Goal: Complete application form: Complete application form

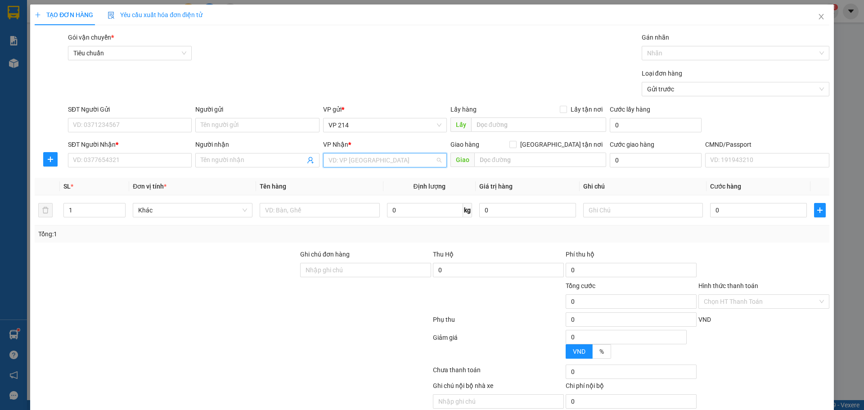
click at [346, 162] on input "search" at bounding box center [382, 160] width 107 height 14
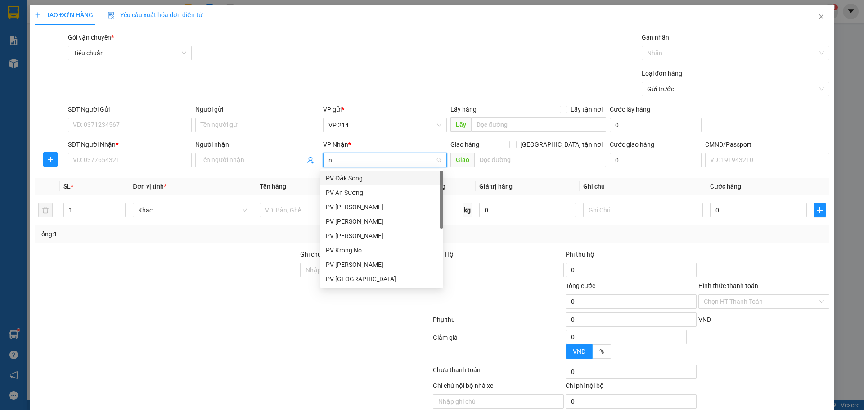
type input "nd"
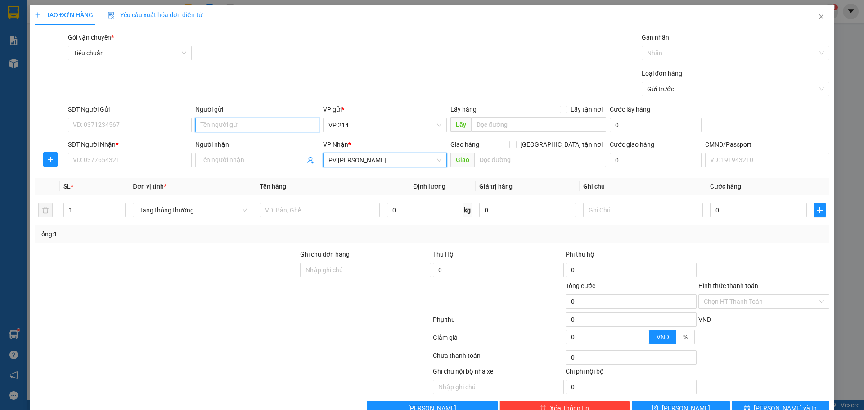
click at [269, 130] on input "Người gửi" at bounding box center [257, 125] width 124 height 14
type input "[PERSON_NAME]"
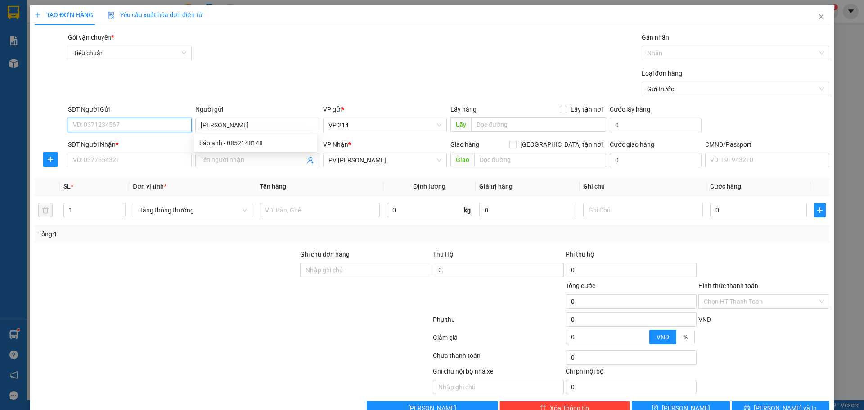
click at [104, 119] on input "SĐT Người Gửi" at bounding box center [130, 125] width 124 height 14
type input "0834505221"
click at [263, 164] on input "Người nhận" at bounding box center [253, 160] width 104 height 10
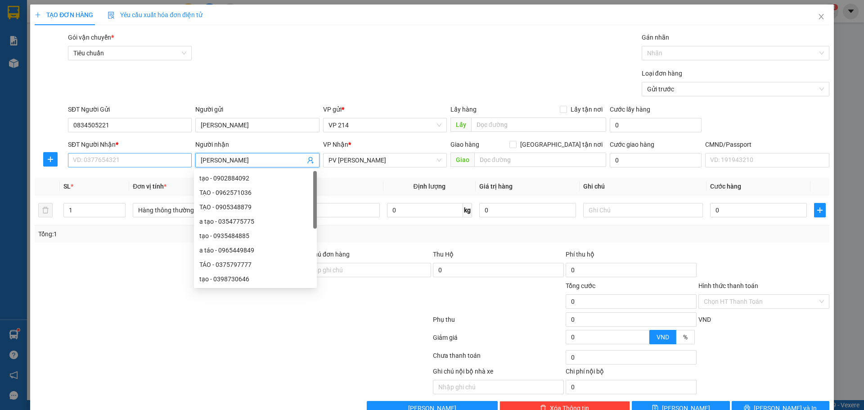
type input "[PERSON_NAME]"
click at [158, 160] on input "SĐT Người Nhận *" at bounding box center [130, 160] width 124 height 14
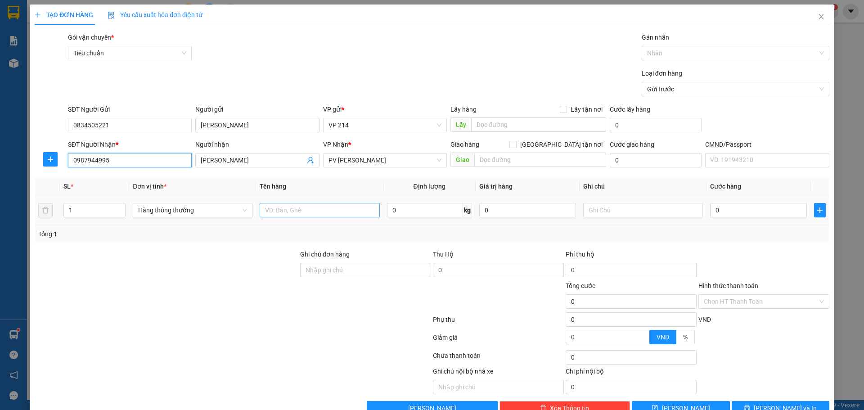
type input "0987944995"
click at [298, 211] on input "text" at bounding box center [320, 210] width 120 height 14
type input "banh"
click at [587, 213] on input "text" at bounding box center [643, 210] width 120 height 14
type input "boc"
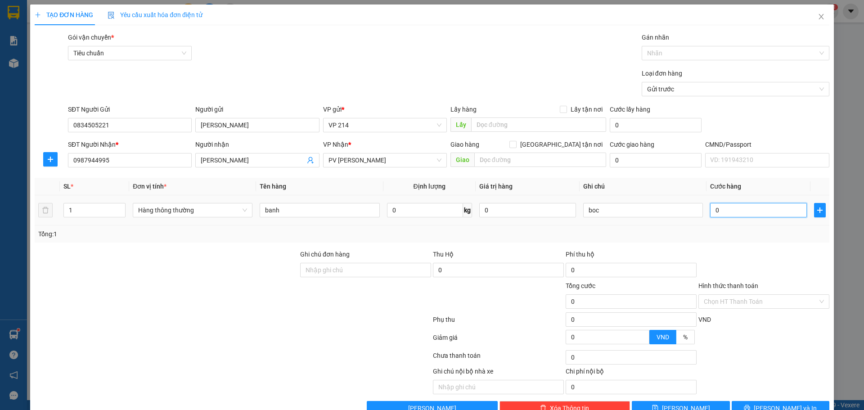
click at [737, 208] on input "0" at bounding box center [758, 210] width 97 height 14
type input "3"
type input "30"
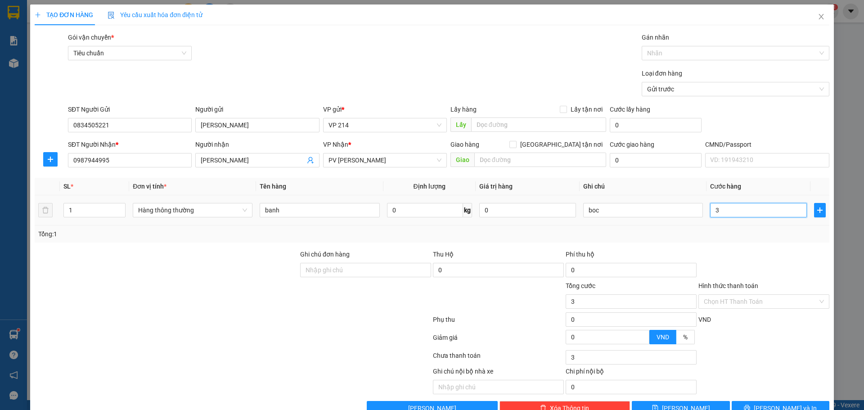
type input "30"
type input "300"
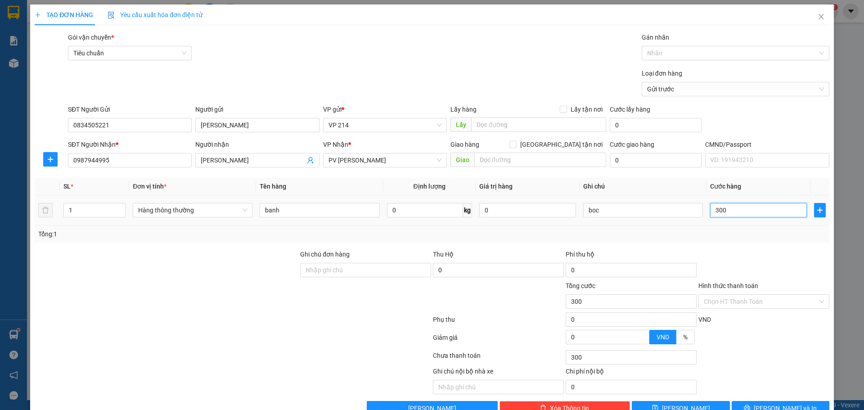
type input "3.000"
type input "30.000"
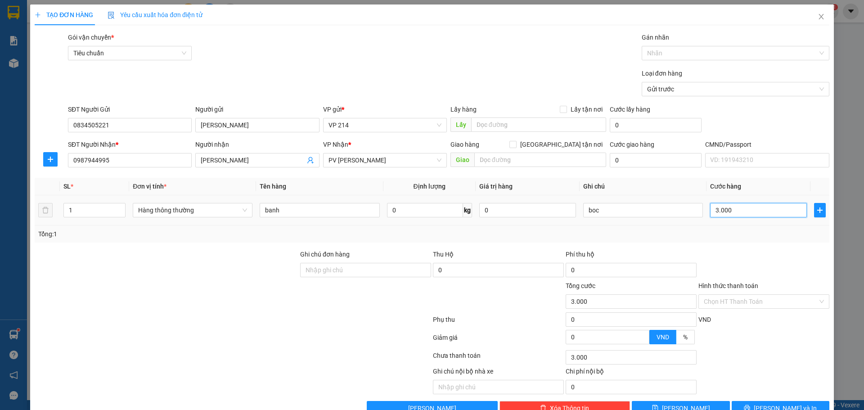
type input "30.000"
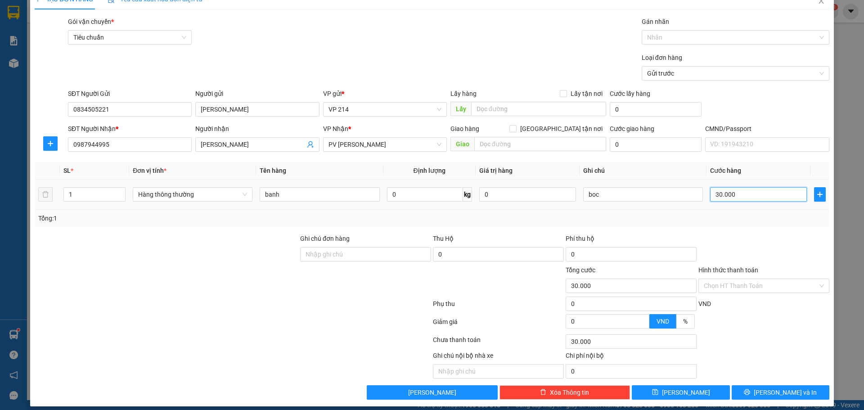
scroll to position [23, 0]
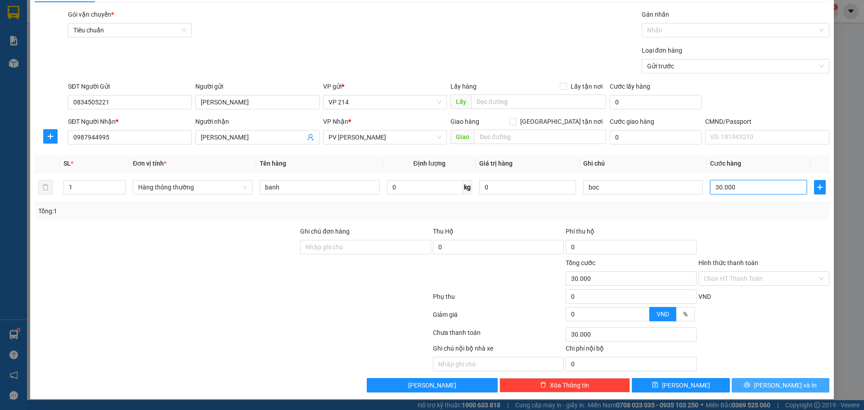
type input "30.000"
click at [773, 384] on span "[PERSON_NAME] và In" at bounding box center [785, 385] width 63 height 10
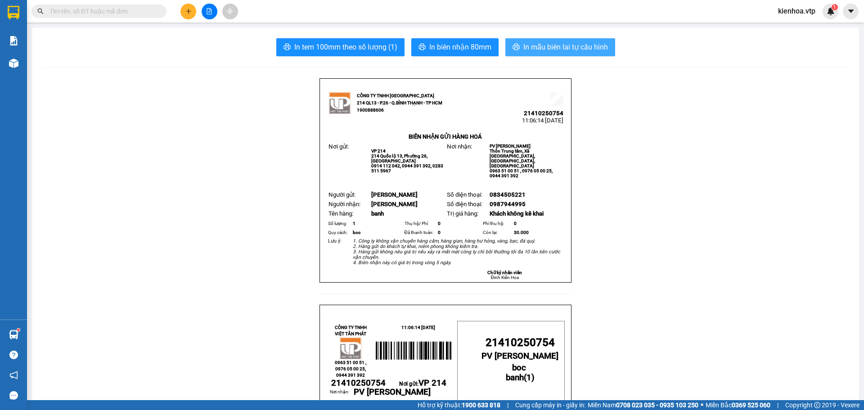
click at [561, 49] on span "In mẫu biên lai tự cấu hình" at bounding box center [565, 46] width 85 height 11
click at [184, 15] on button at bounding box center [188, 12] width 16 height 16
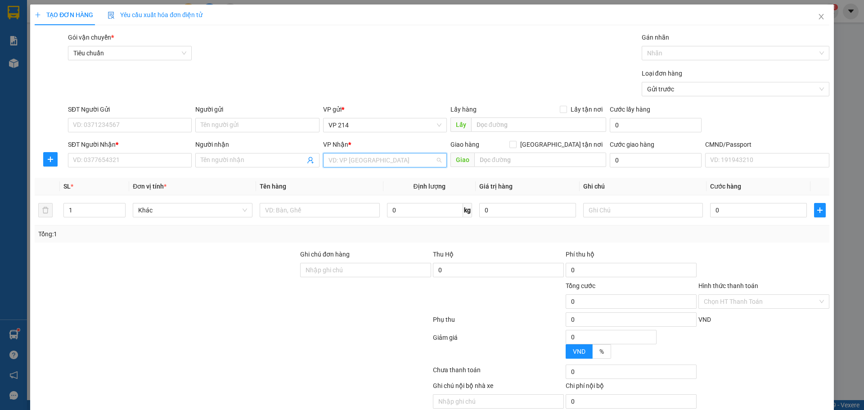
click at [375, 160] on input "search" at bounding box center [382, 160] width 107 height 14
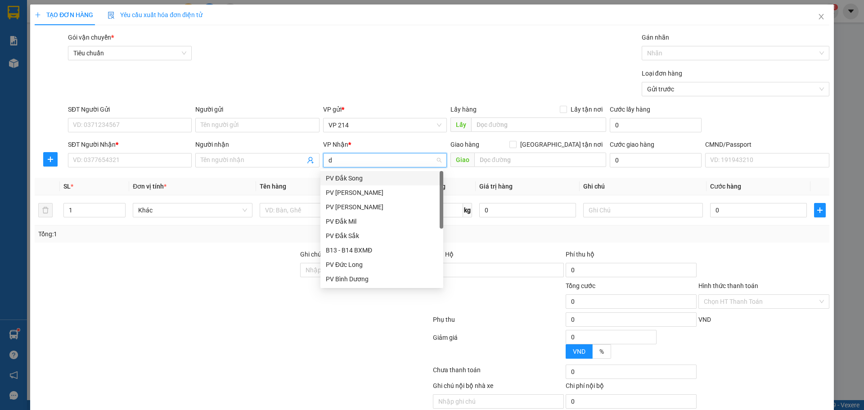
type input "dm"
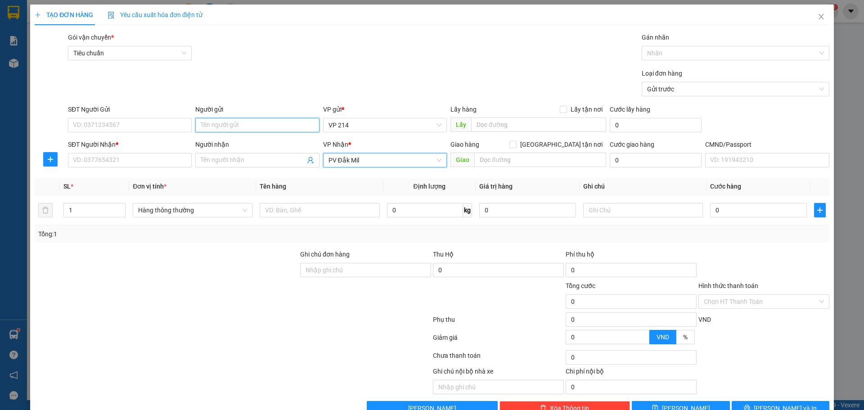
click at [277, 123] on input "Người gửi" at bounding box center [257, 125] width 124 height 14
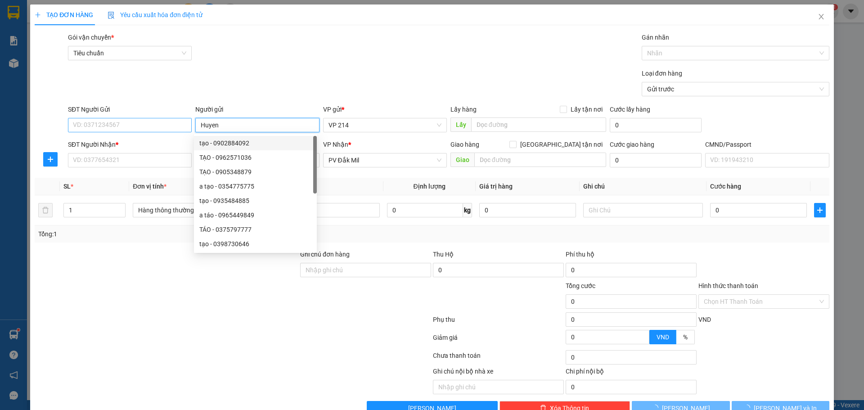
type input "Huyen"
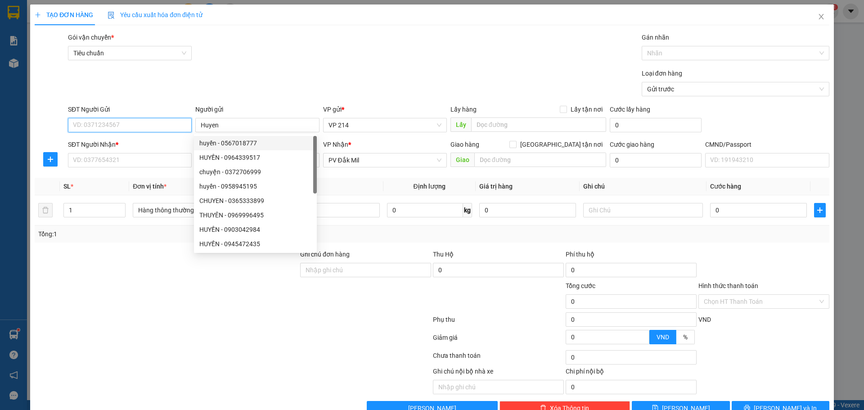
click at [146, 123] on input "SĐT Người Gửi" at bounding box center [130, 125] width 124 height 14
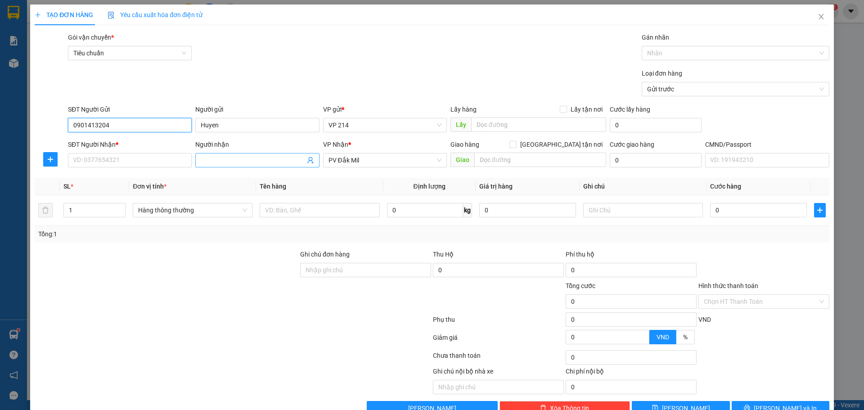
type input "0901413204"
click at [210, 162] on input "Người nhận" at bounding box center [253, 160] width 104 height 10
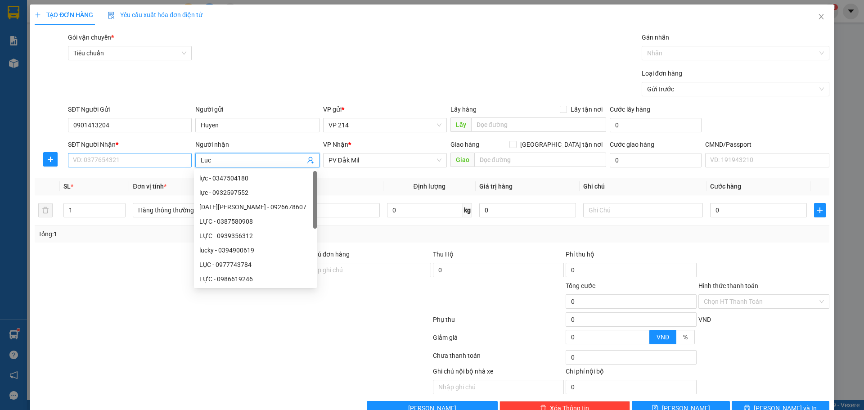
type input "Luc"
click at [143, 158] on input "SĐT Người Nhận *" at bounding box center [130, 160] width 124 height 14
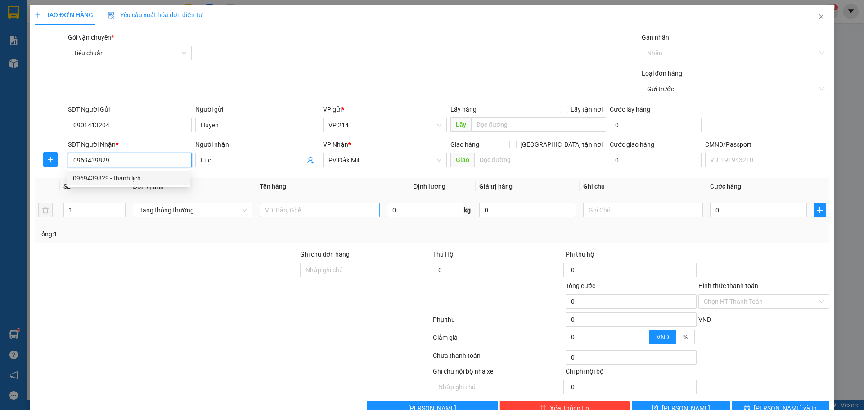
type input "0969439829"
click at [284, 208] on input "text" at bounding box center [320, 210] width 120 height 14
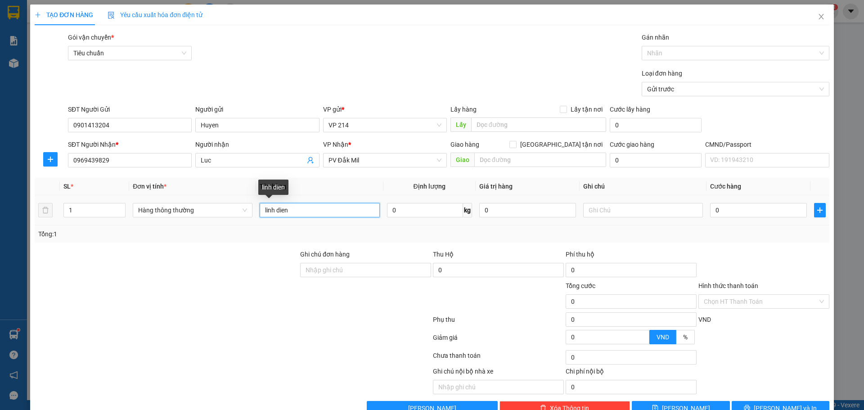
click at [289, 214] on input "linh dien" at bounding box center [320, 210] width 120 height 14
type input "linh kien dt"
click at [608, 213] on input "text" at bounding box center [643, 210] width 120 height 14
type input "cuc"
click at [711, 206] on input "0" at bounding box center [758, 210] width 97 height 14
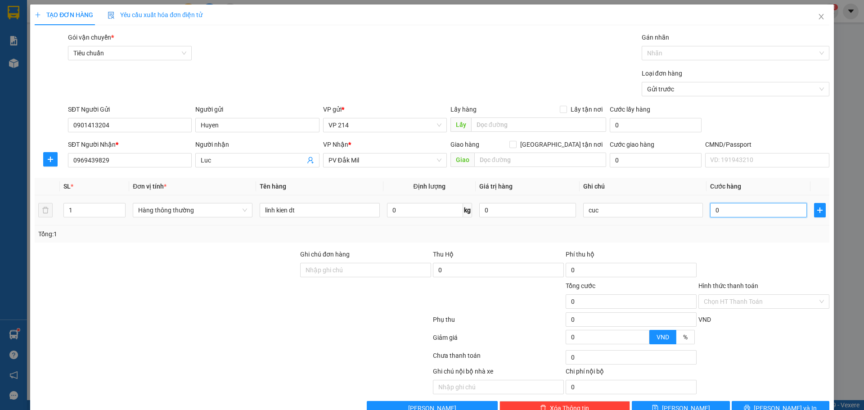
type input "5"
type input "50"
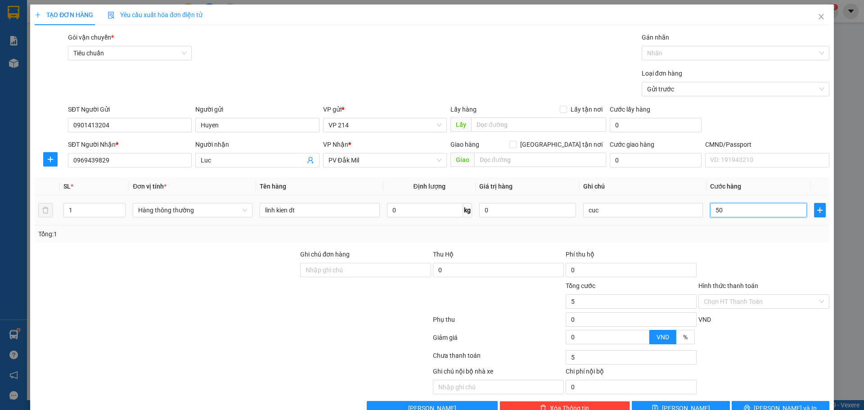
type input "50"
type input "500"
type input "5.000"
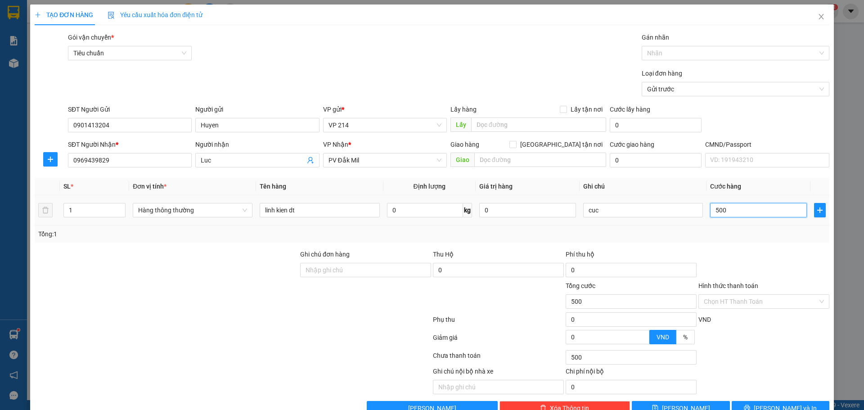
type input "5.000"
type input "50.000"
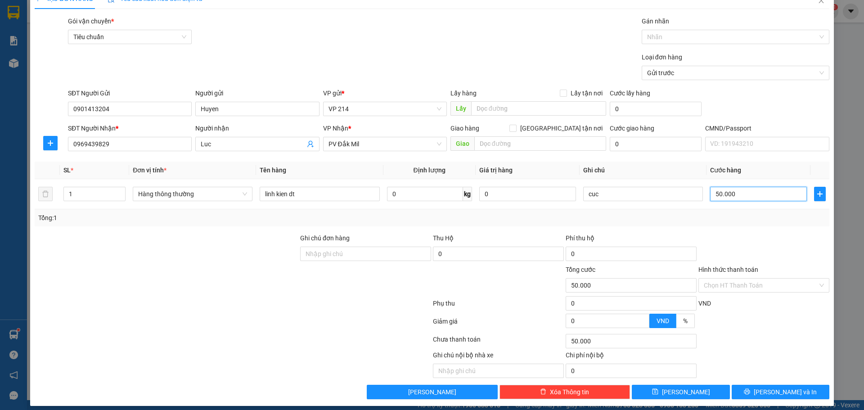
scroll to position [23, 0]
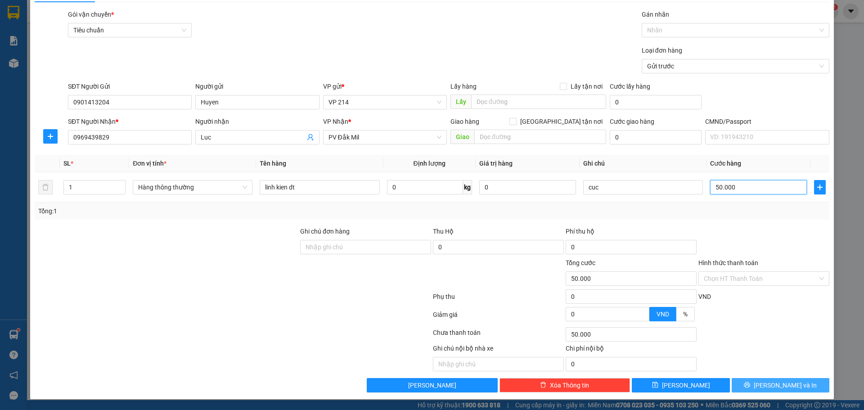
type input "50.000"
click at [780, 385] on span "[PERSON_NAME] và In" at bounding box center [785, 385] width 63 height 10
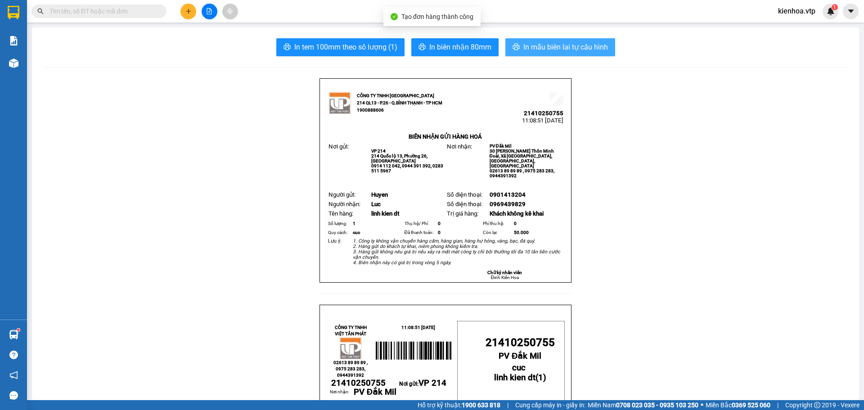
click at [578, 48] on span "In mẫu biên lai tự cấu hình" at bounding box center [565, 46] width 85 height 11
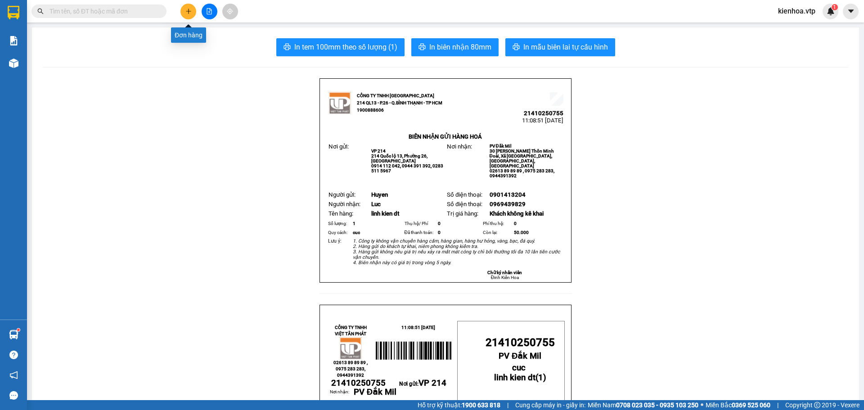
click at [189, 14] on icon "plus" at bounding box center [188, 11] width 6 height 6
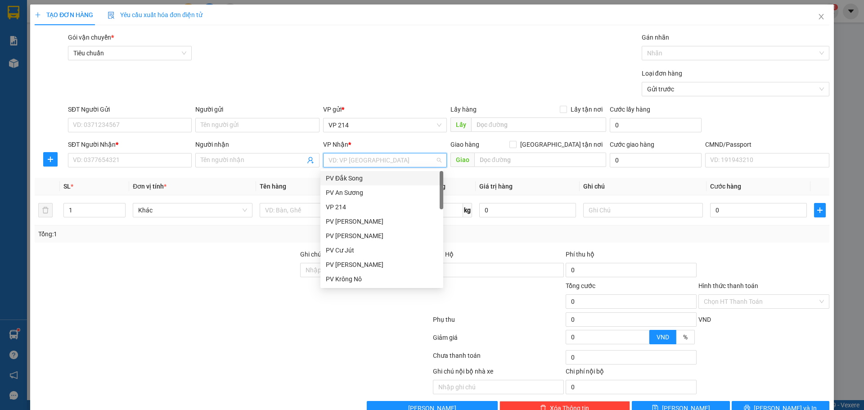
click at [388, 164] on input "search" at bounding box center [382, 160] width 107 height 14
type input "kn"
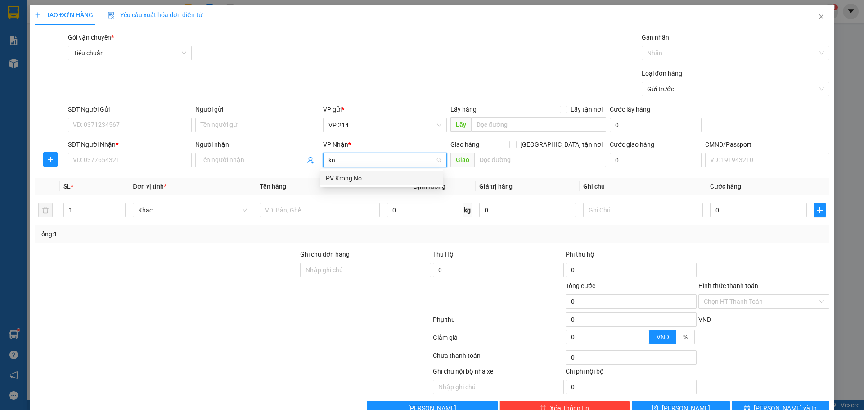
click at [354, 178] on div "PV Krông Nô" at bounding box center [382, 178] width 112 height 10
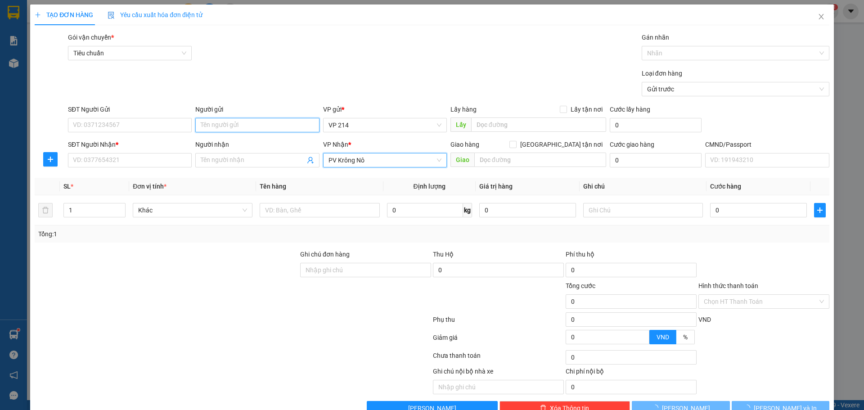
click at [241, 127] on input "Người gửi" at bounding box center [257, 125] width 124 height 14
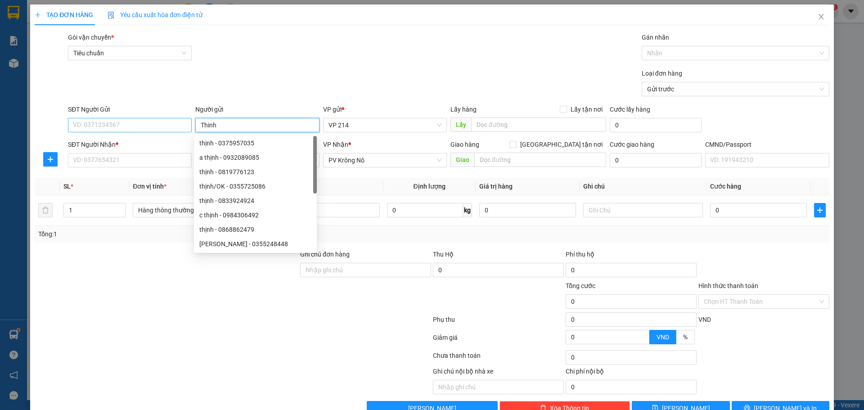
type input "Thinh"
click at [138, 126] on input "SĐT Người Gửi" at bounding box center [130, 125] width 124 height 14
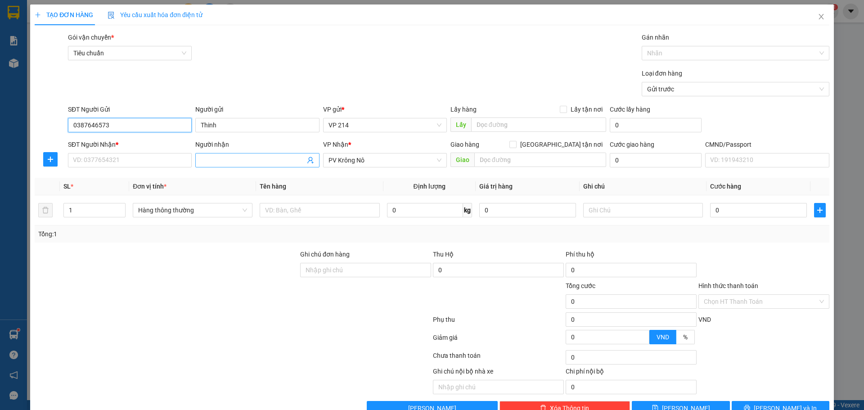
type input "0387646573"
click at [225, 161] on input "Người nhận" at bounding box center [253, 160] width 104 height 10
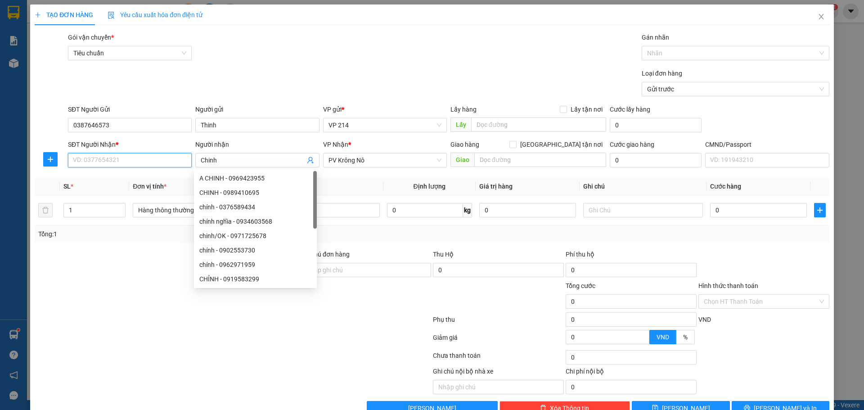
click at [136, 158] on input "SĐT Người Nhận *" at bounding box center [130, 160] width 124 height 14
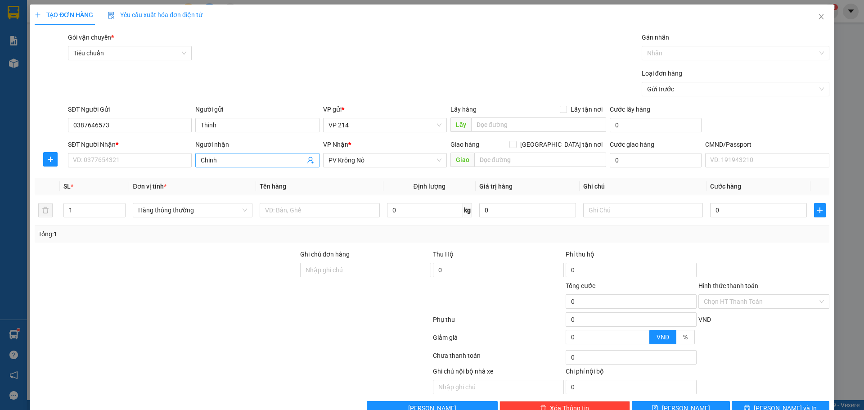
click at [220, 163] on input "Chinh" at bounding box center [253, 160] width 104 height 10
type input "Chim"
click at [137, 166] on input "SĐT Người Nhận *" at bounding box center [130, 160] width 124 height 14
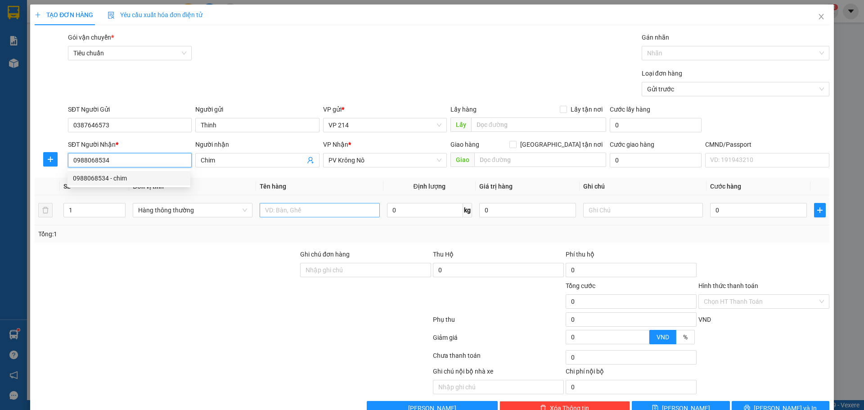
type input "0988068534"
click at [294, 210] on input "text" at bounding box center [320, 210] width 120 height 14
type input "linh kien"
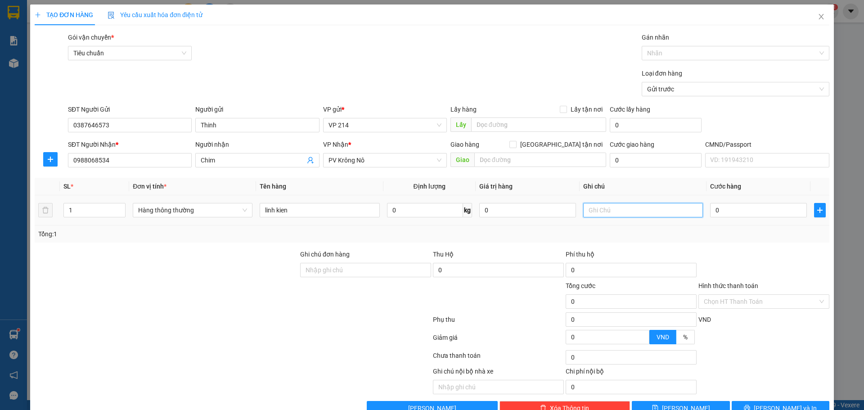
click at [591, 213] on input "text" at bounding box center [643, 210] width 120 height 14
type input "khong bao be"
click at [725, 208] on input "0" at bounding box center [758, 210] width 97 height 14
type input "5"
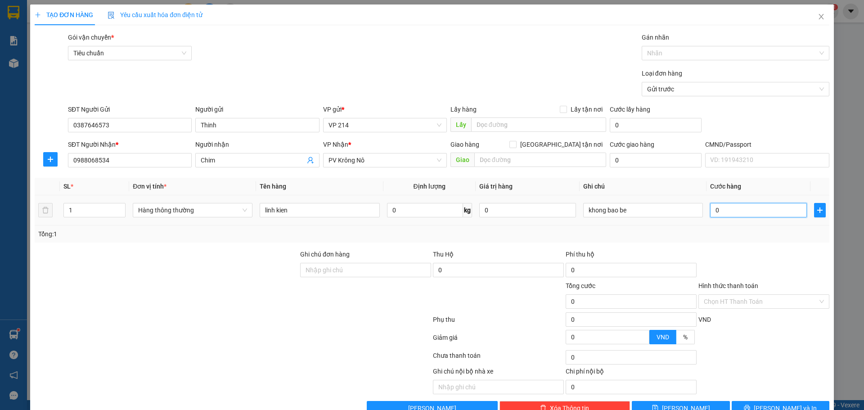
type input "5"
type input "50"
type input "500"
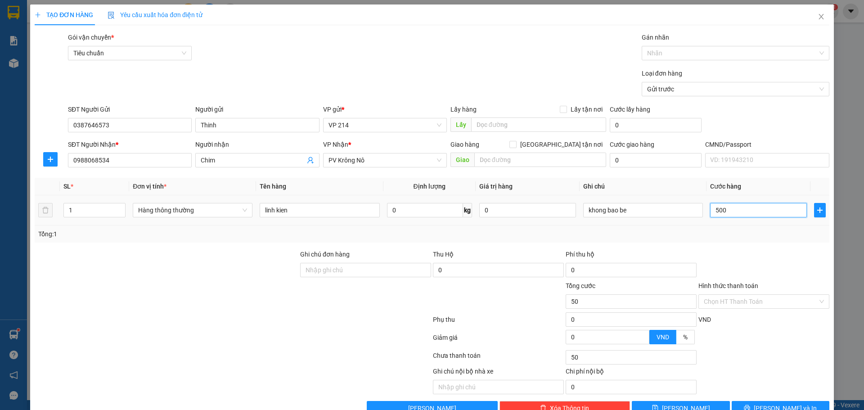
type input "500"
type input "5.000"
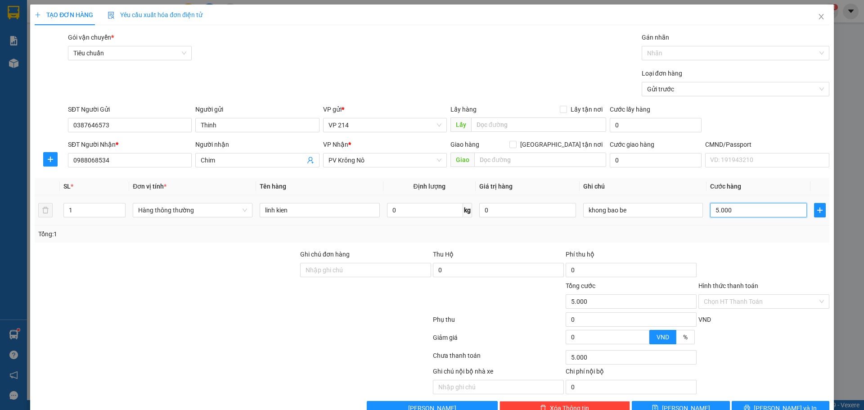
type input "50.000"
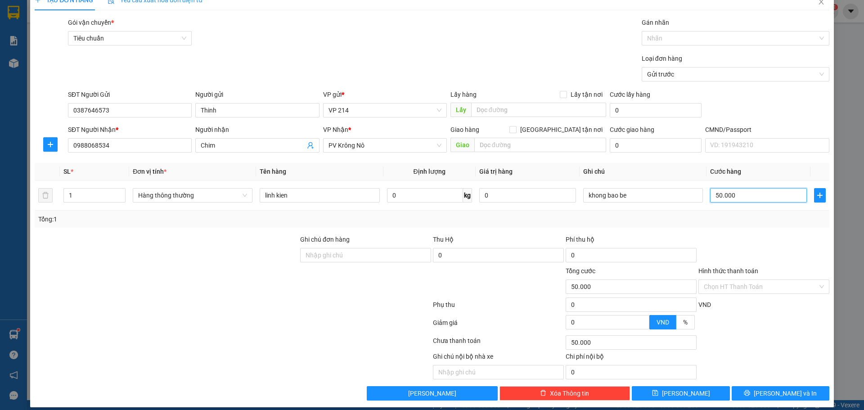
scroll to position [23, 0]
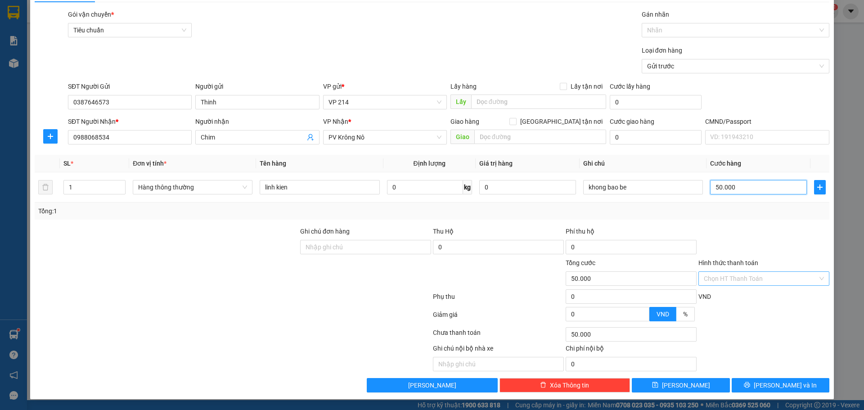
type input "50.000"
click at [805, 281] on input "Hình thức thanh toán" at bounding box center [761, 279] width 114 height 14
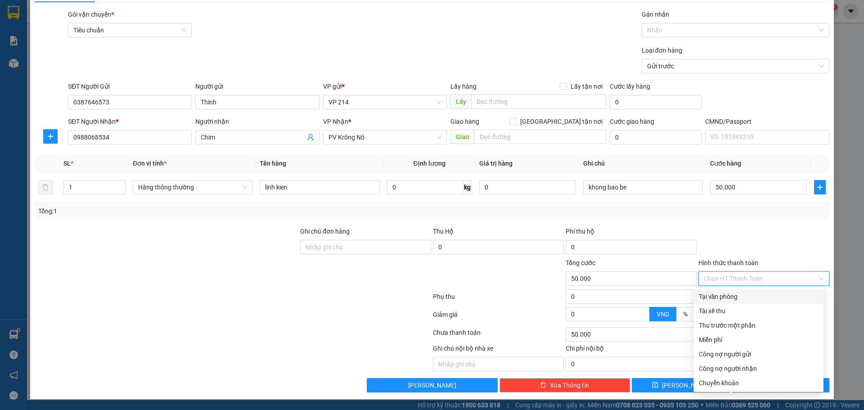
click at [743, 300] on div "Tại văn phòng" at bounding box center [758, 297] width 119 height 10
type input "0"
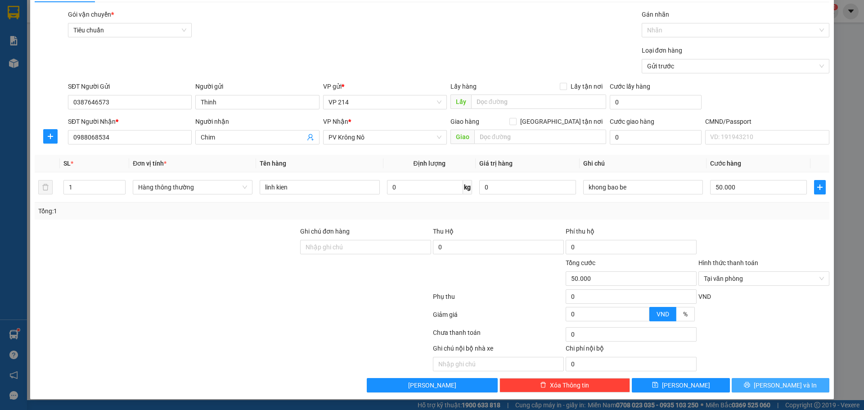
click at [782, 387] on span "[PERSON_NAME] và In" at bounding box center [785, 385] width 63 height 10
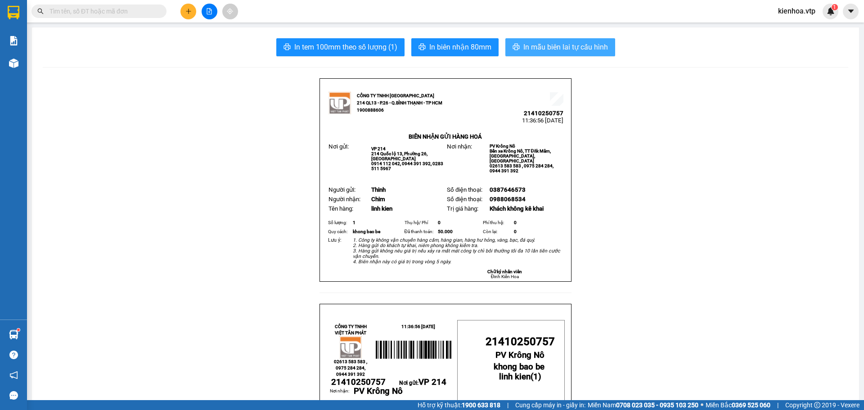
click at [569, 46] on span "In mẫu biên lai tự cấu hình" at bounding box center [565, 46] width 85 height 11
click at [188, 11] on icon "plus" at bounding box center [188, 11] width 5 height 0
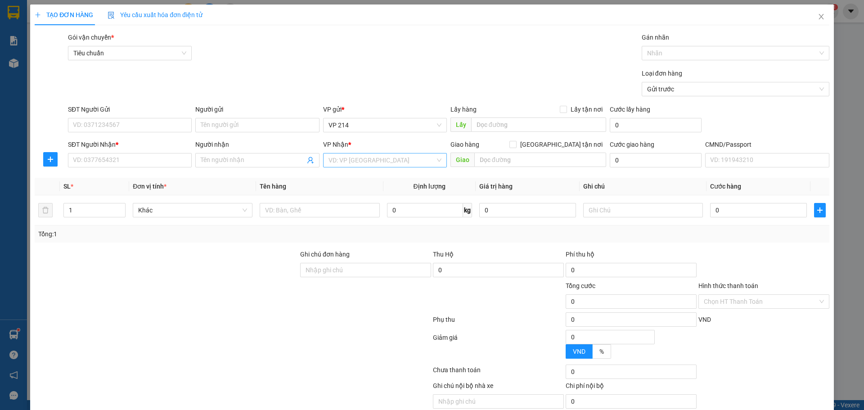
click at [373, 161] on input "search" at bounding box center [382, 160] width 107 height 14
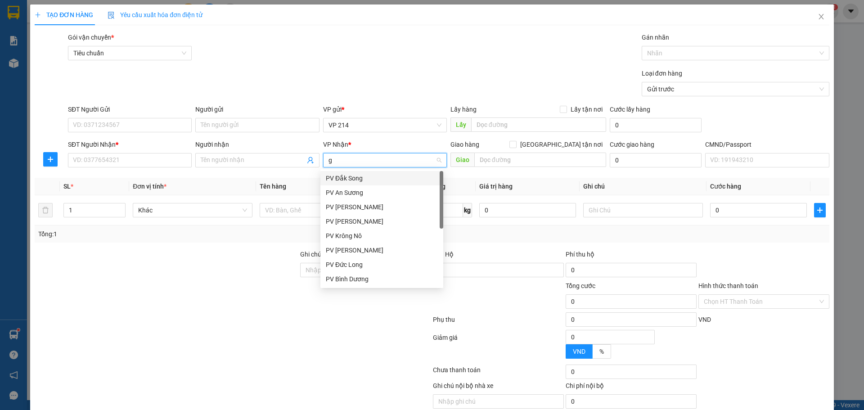
type input "gn"
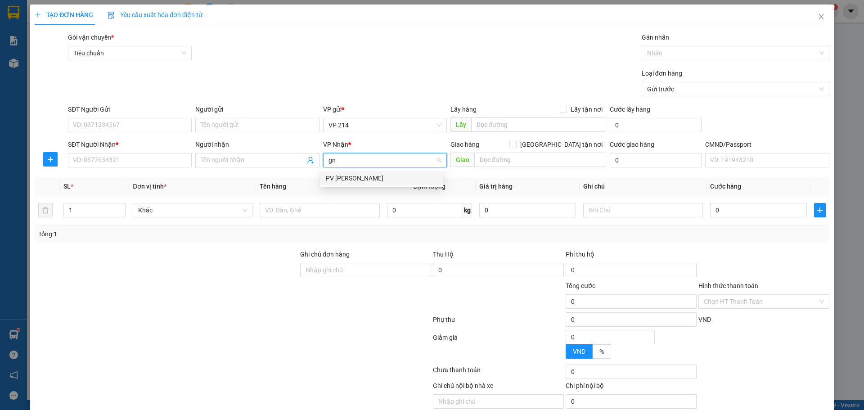
click at [374, 178] on div "PV [PERSON_NAME]" at bounding box center [382, 178] width 112 height 10
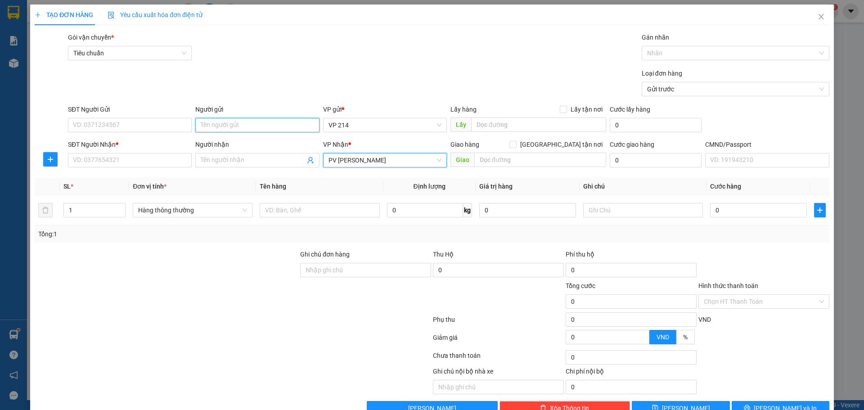
click at [220, 125] on input "Người gửi" at bounding box center [257, 125] width 124 height 14
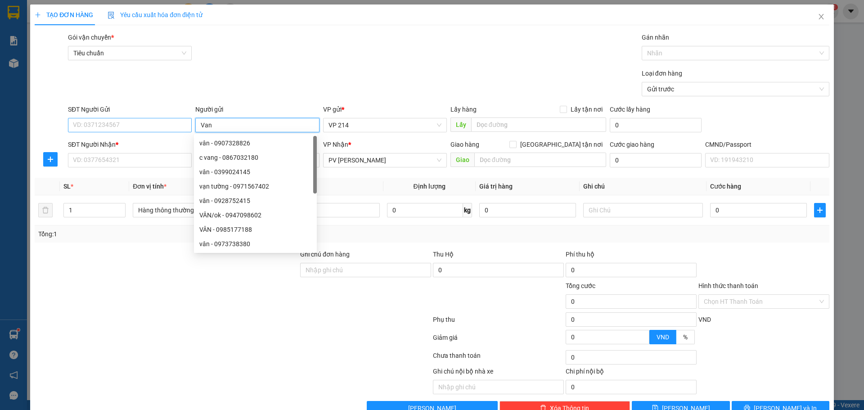
type input "Van"
click at [109, 121] on input "SĐT Người Gửi" at bounding box center [130, 125] width 124 height 14
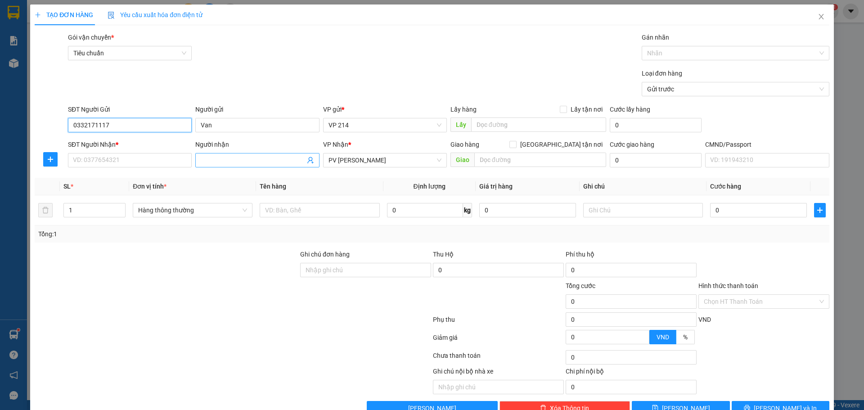
type input "0332171117"
click at [226, 156] on input "Người nhận" at bounding box center [253, 160] width 104 height 10
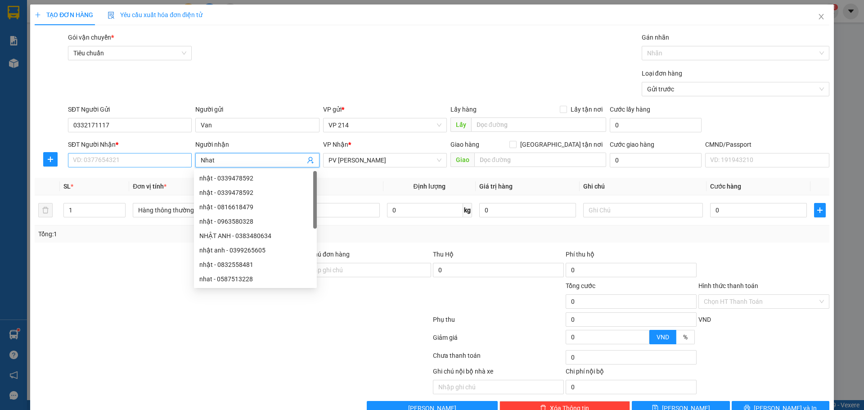
type input "Nhat"
click at [174, 160] on input "SĐT Người Nhận *" at bounding box center [130, 160] width 124 height 14
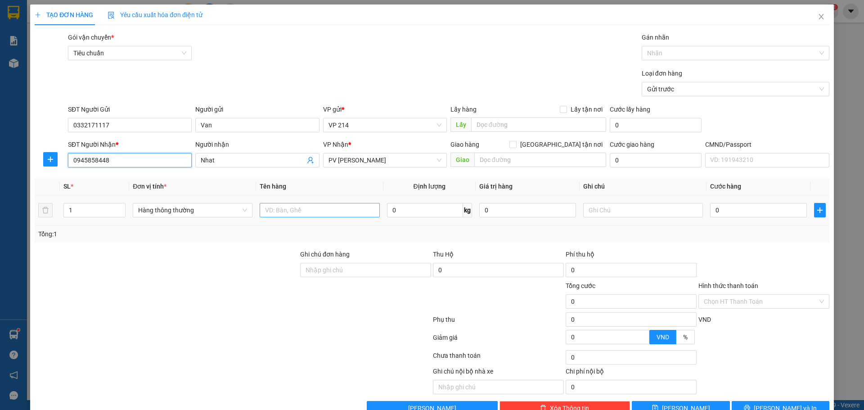
type input "0945858448"
click at [319, 211] on input "text" at bounding box center [320, 210] width 120 height 14
type input "phu kien moc"
click at [93, 212] on input "1" at bounding box center [94, 210] width 61 height 14
type input "3"
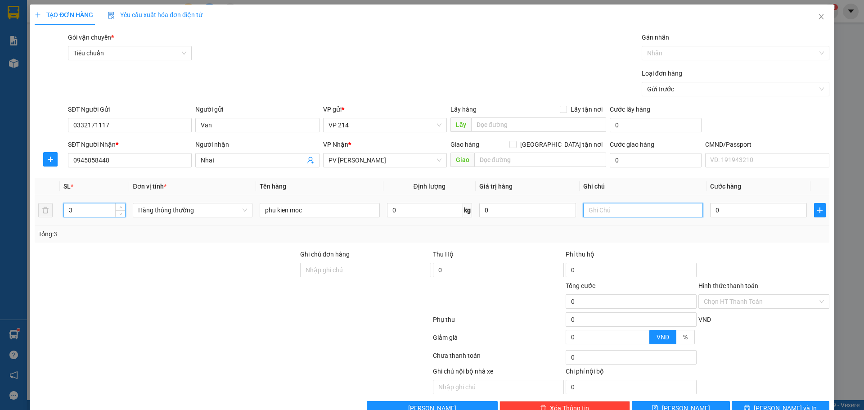
click at [617, 209] on input "text" at bounding box center [643, 210] width 120 height 14
type input "th - th:"
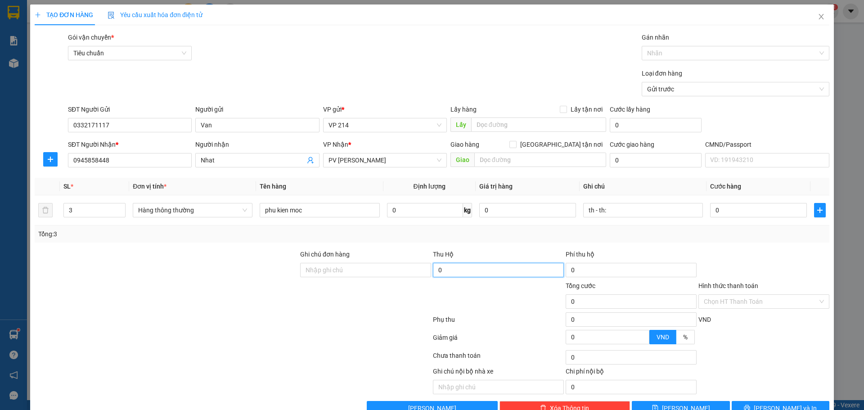
click at [446, 270] on input "0" at bounding box center [498, 270] width 131 height 14
type input "4.880.000"
type input "40.000"
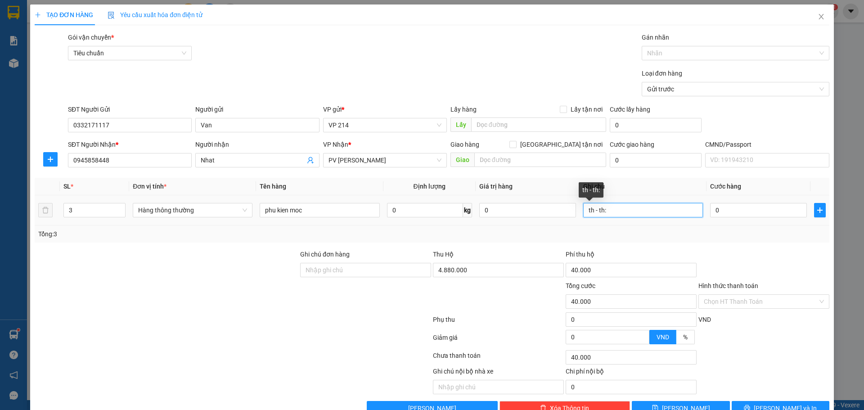
click at [613, 209] on input "th - th:" at bounding box center [643, 210] width 120 height 14
type input "th"
click at [730, 210] on input "0" at bounding box center [758, 210] width 97 height 14
type input "1"
type input "40.001"
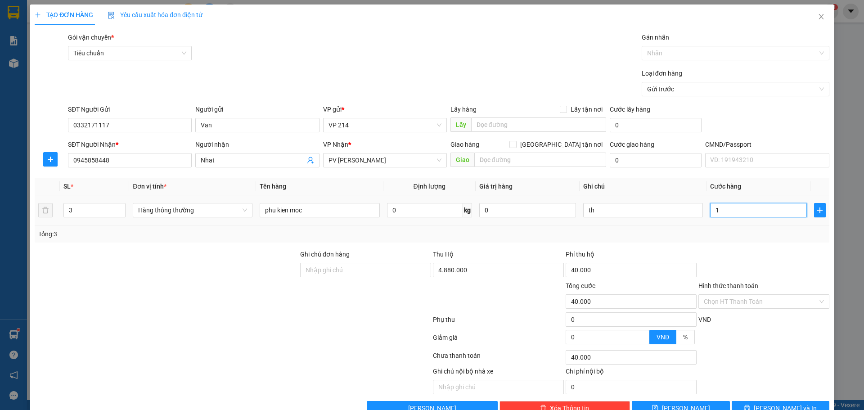
type input "40.001"
type input "17"
type input "40.017"
type input "170"
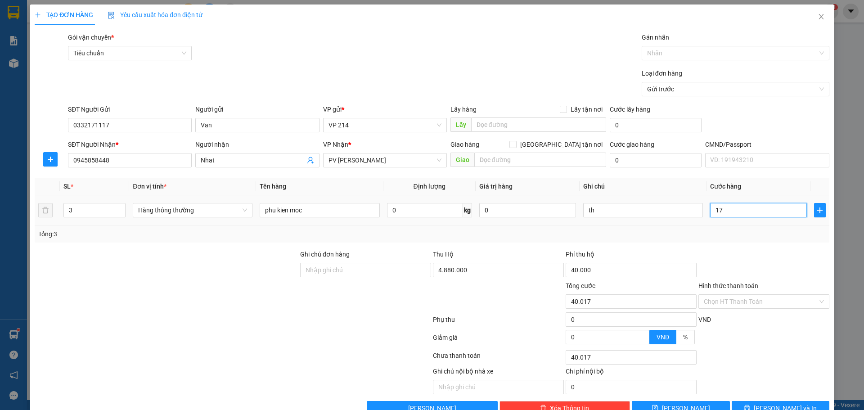
type input "40.170"
type input "1.700"
type input "41.700"
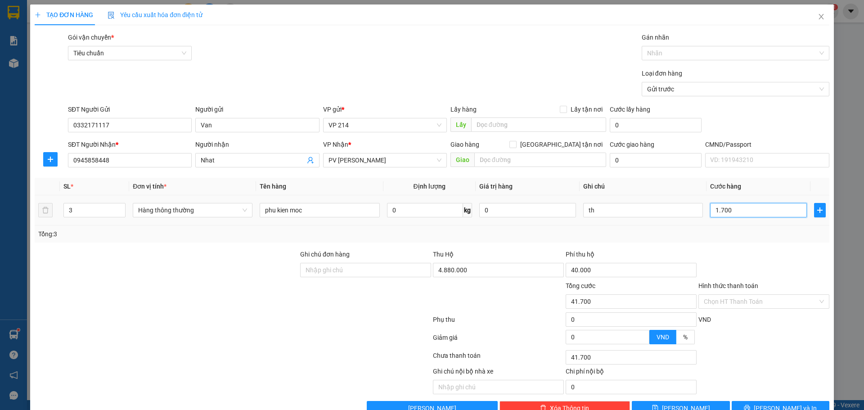
type input "17.000"
type input "57.000"
type input "170.000"
type input "210.000"
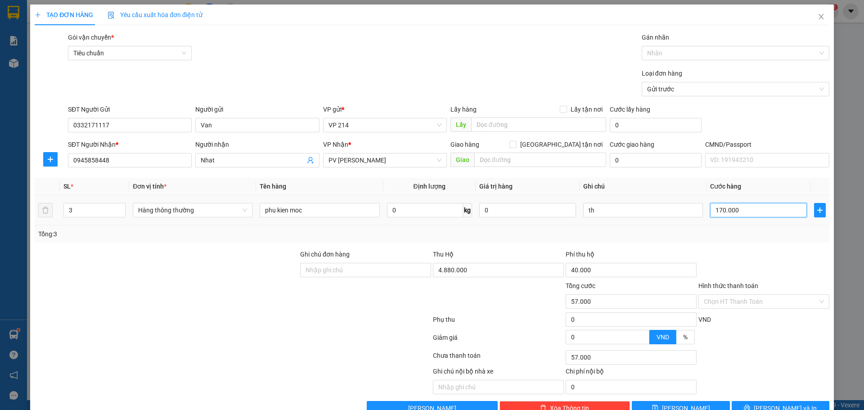
type input "210.000"
type input "170.000"
click at [464, 267] on input "4.880.000" at bounding box center [498, 270] width 131 height 14
type input "5.090.000"
type input "50.000"
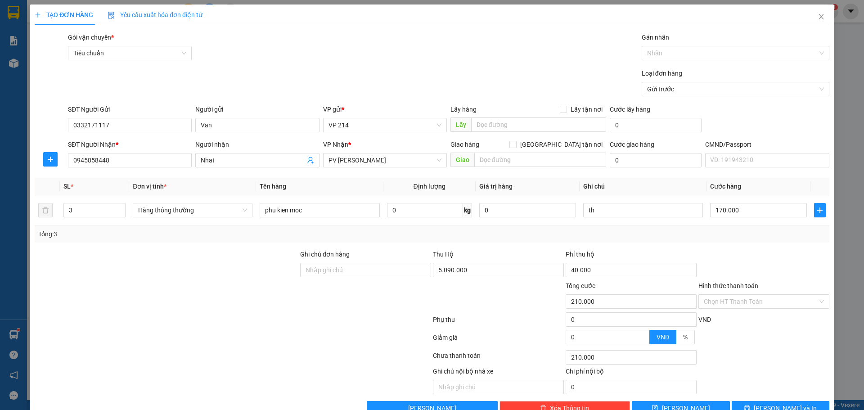
type input "220.000"
click at [455, 293] on div at bounding box center [498, 297] width 133 height 32
click at [450, 270] on input "5.090.000" at bounding box center [498, 270] width 131 height 14
type input "5.100.000"
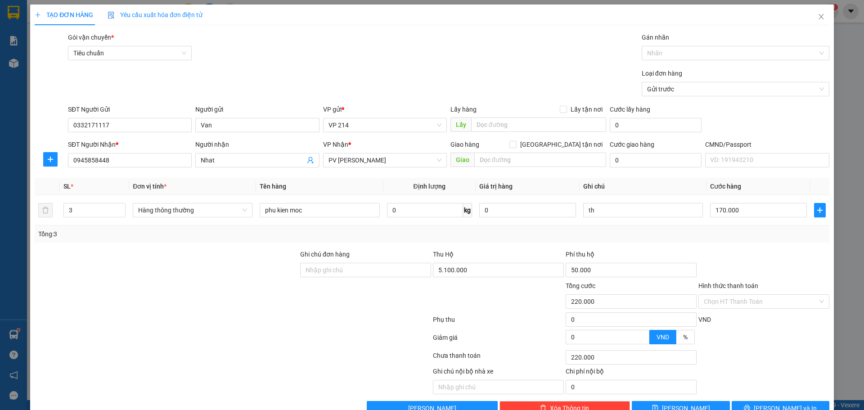
click at [465, 290] on div at bounding box center [498, 297] width 133 height 32
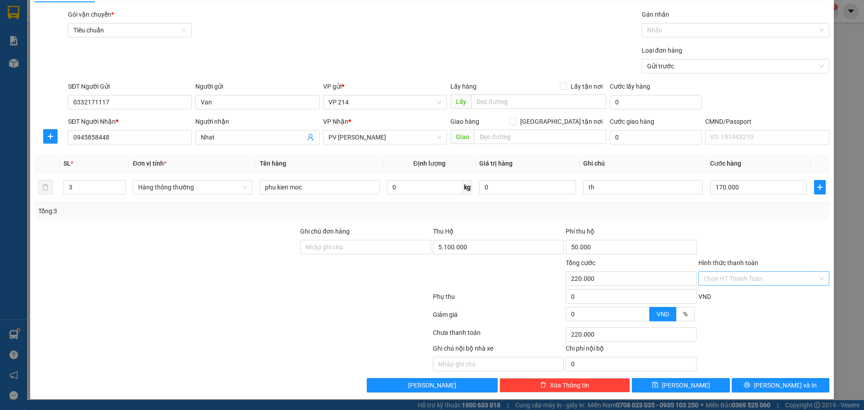
click at [819, 279] on div "Chọn HT Thanh Toán" at bounding box center [764, 278] width 131 height 14
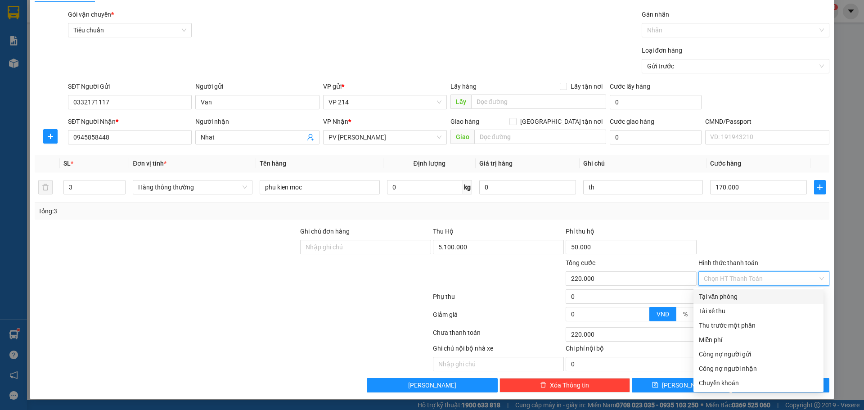
click at [734, 296] on div "Tại văn phòng" at bounding box center [758, 297] width 119 height 10
type input "0"
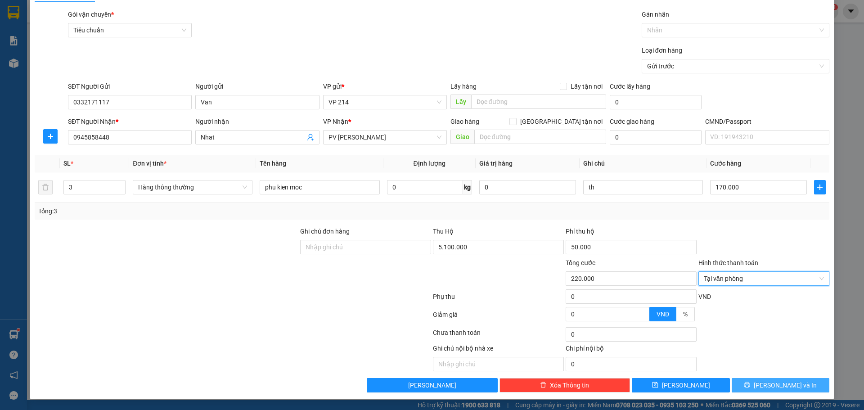
click at [767, 385] on span "[PERSON_NAME] và In" at bounding box center [785, 385] width 63 height 10
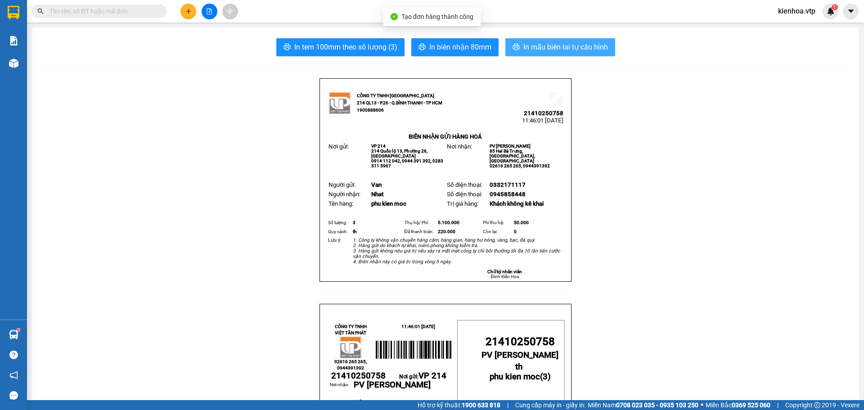
click at [549, 53] on span "In mẫu biên lai tự cấu hình" at bounding box center [565, 46] width 85 height 11
